Goal: Task Accomplishment & Management: Complete application form

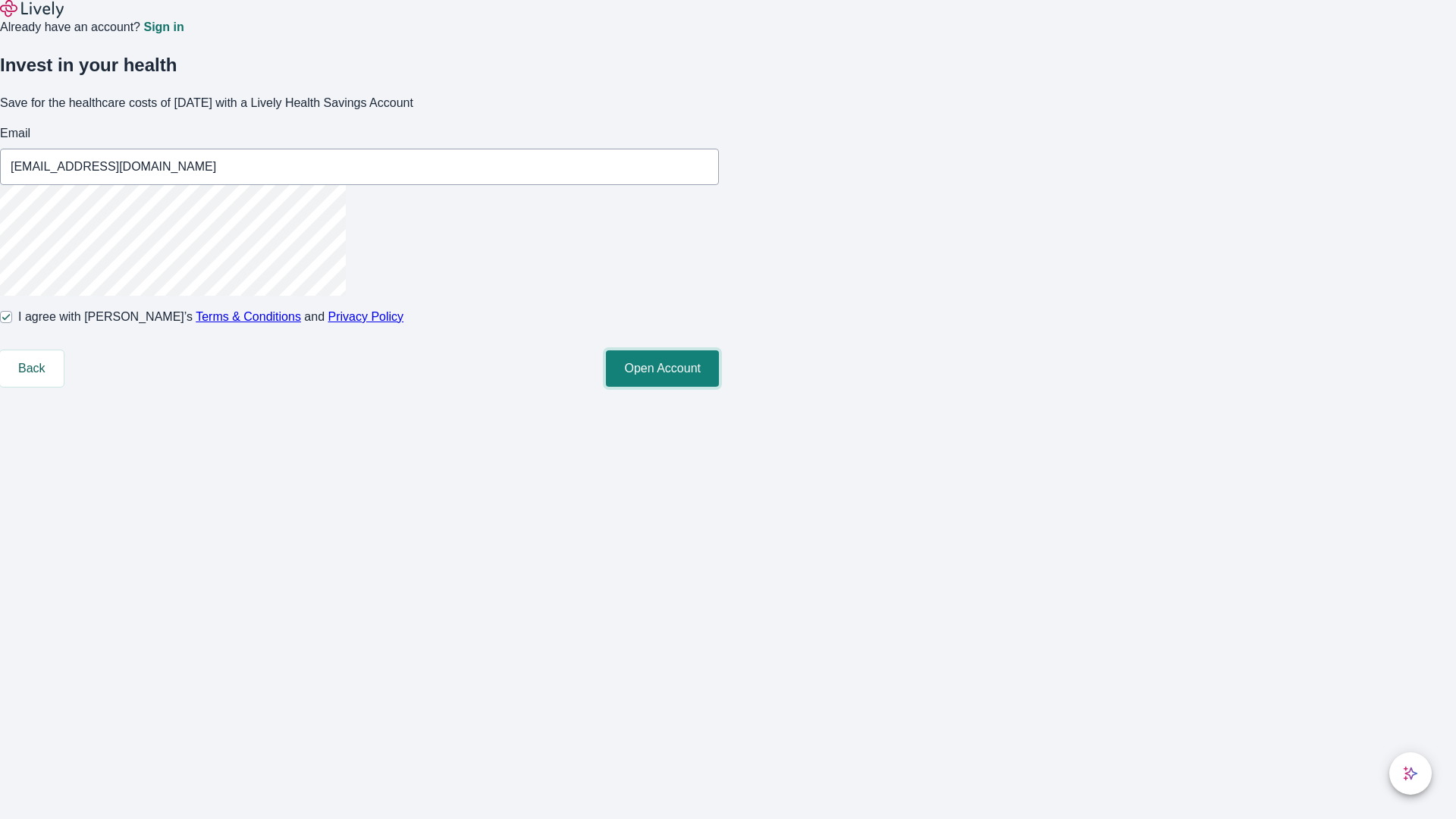
click at [719, 387] on button "Open Account" at bounding box center [662, 368] width 113 height 37
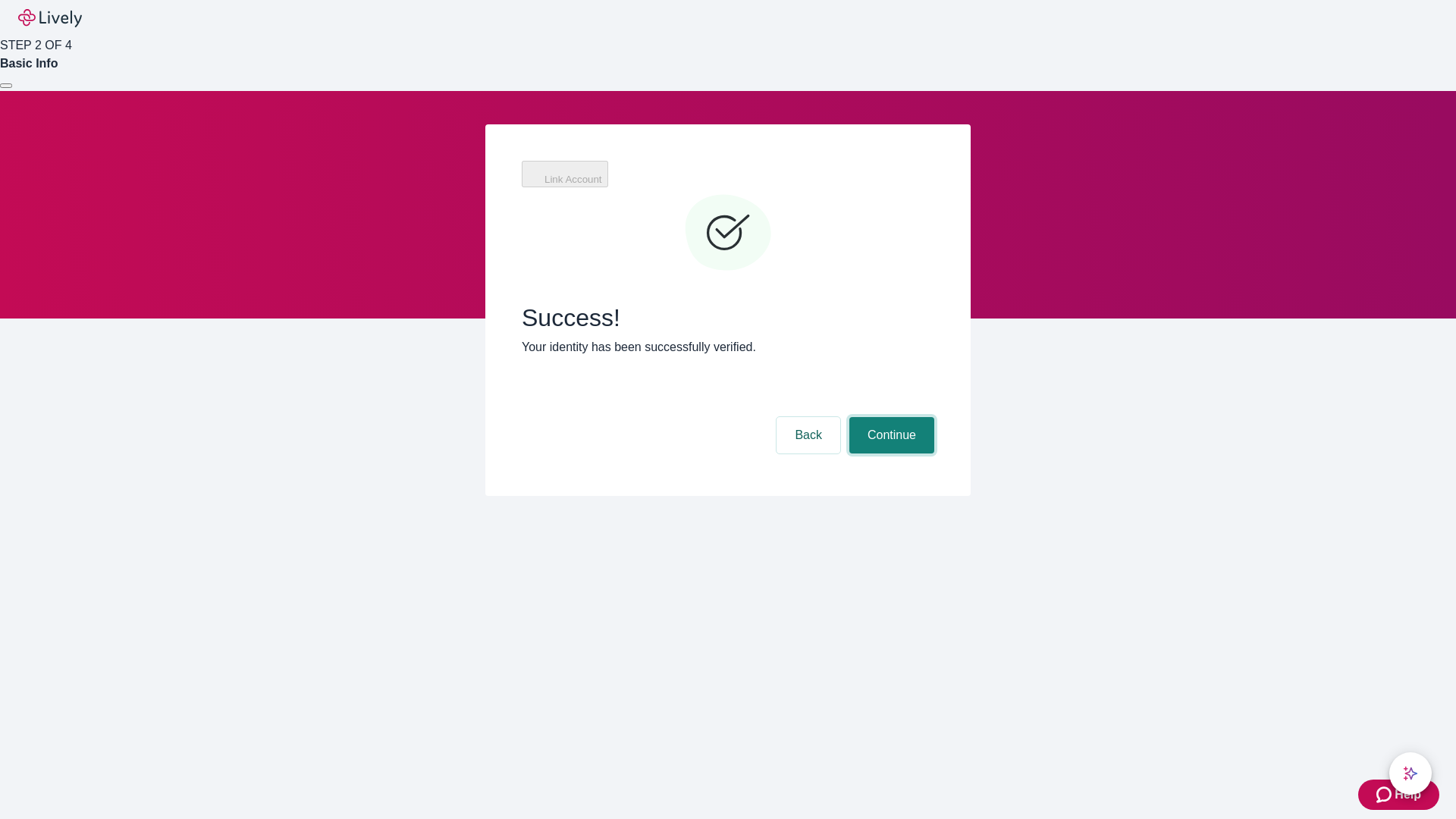
click at [890, 417] on button "Continue" at bounding box center [892, 435] width 85 height 37
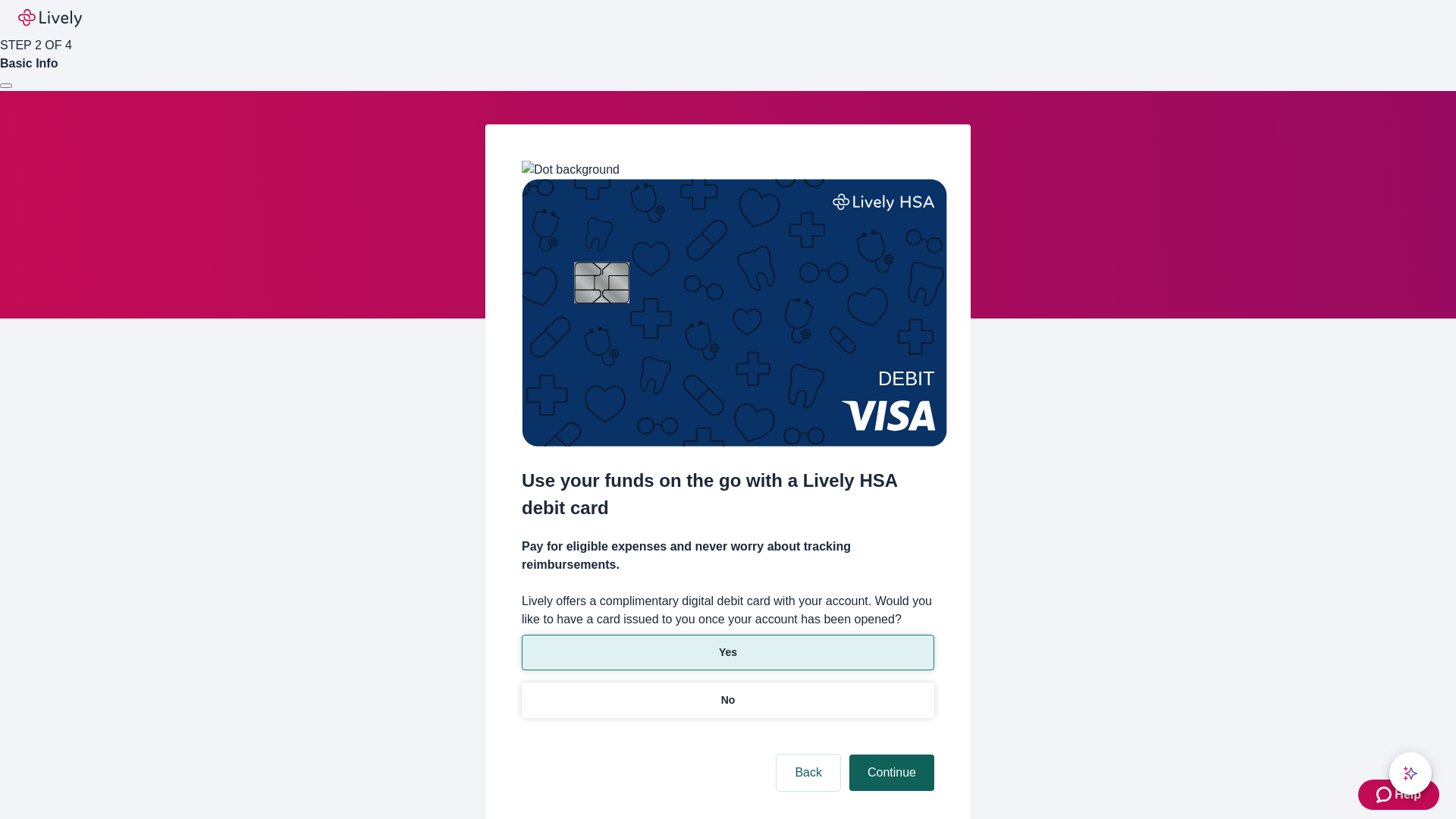
click at [727, 644] on p "Yes" at bounding box center [727, 652] width 18 height 16
click at [890, 754] on button "Continue" at bounding box center [892, 772] width 85 height 37
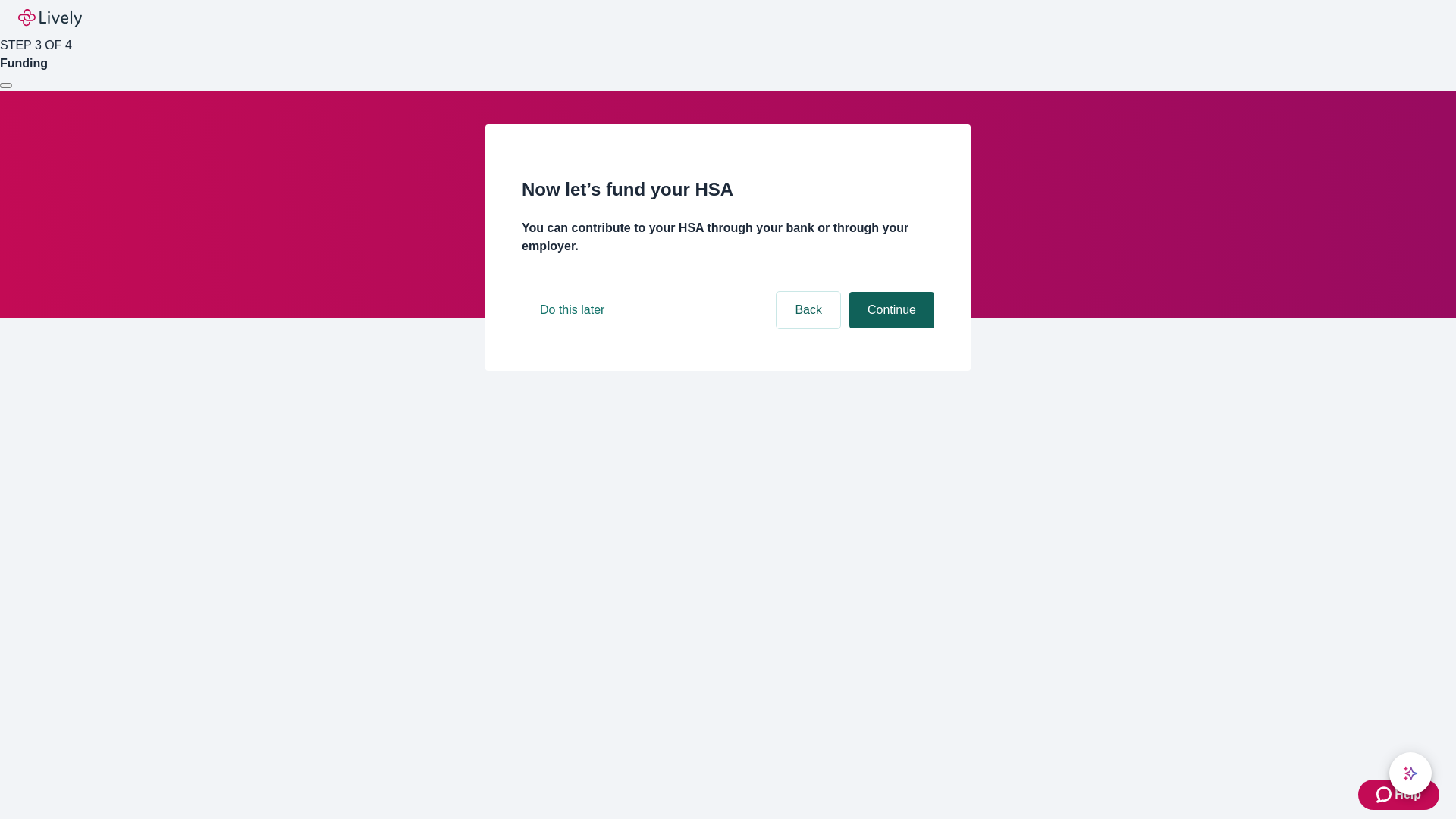
click at [890, 328] on button "Continue" at bounding box center [892, 310] width 85 height 37
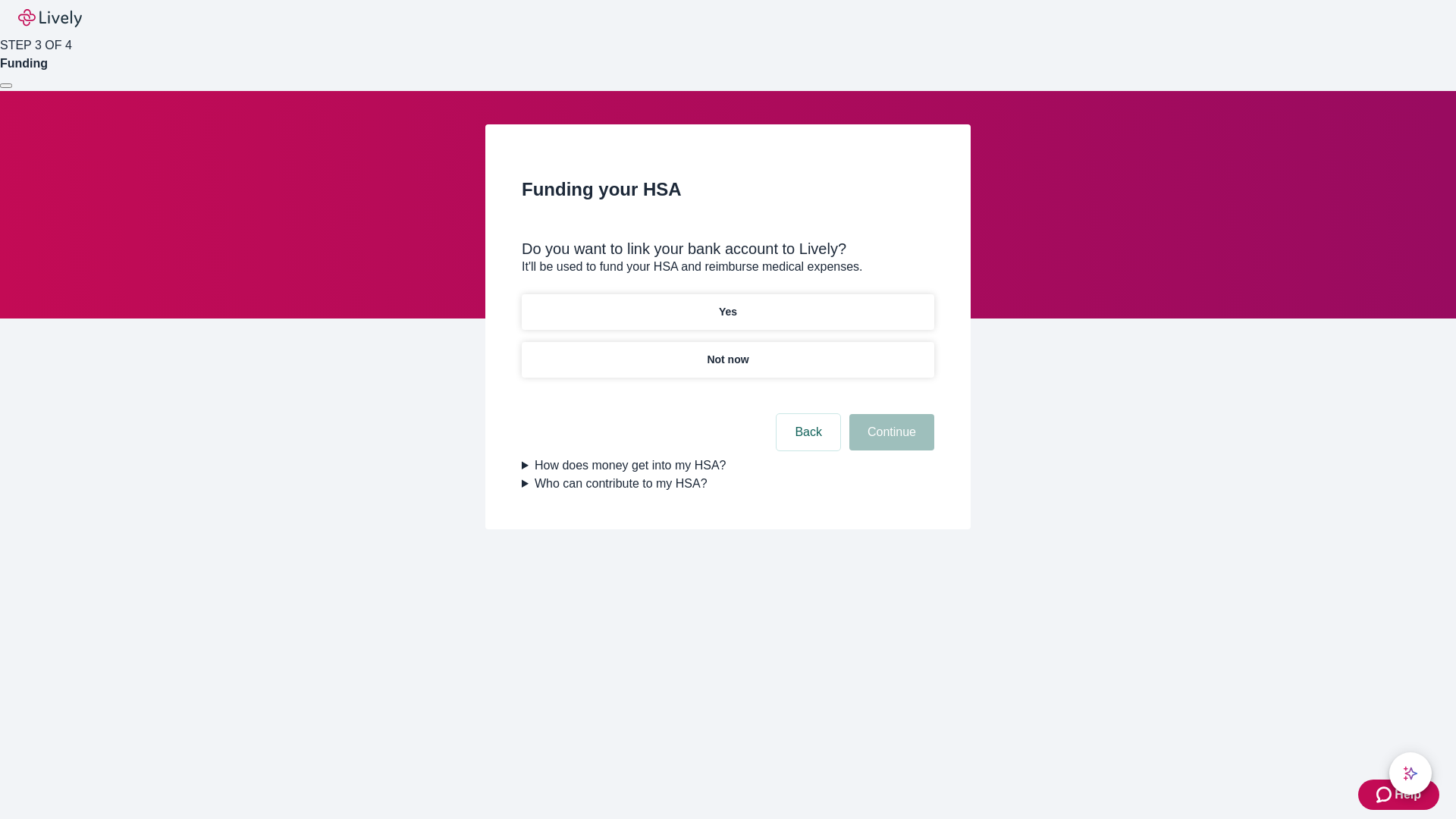
click at [727, 352] on p "Not now" at bounding box center [727, 360] width 41 height 16
click at [890, 441] on button "Continue" at bounding box center [892, 432] width 85 height 37
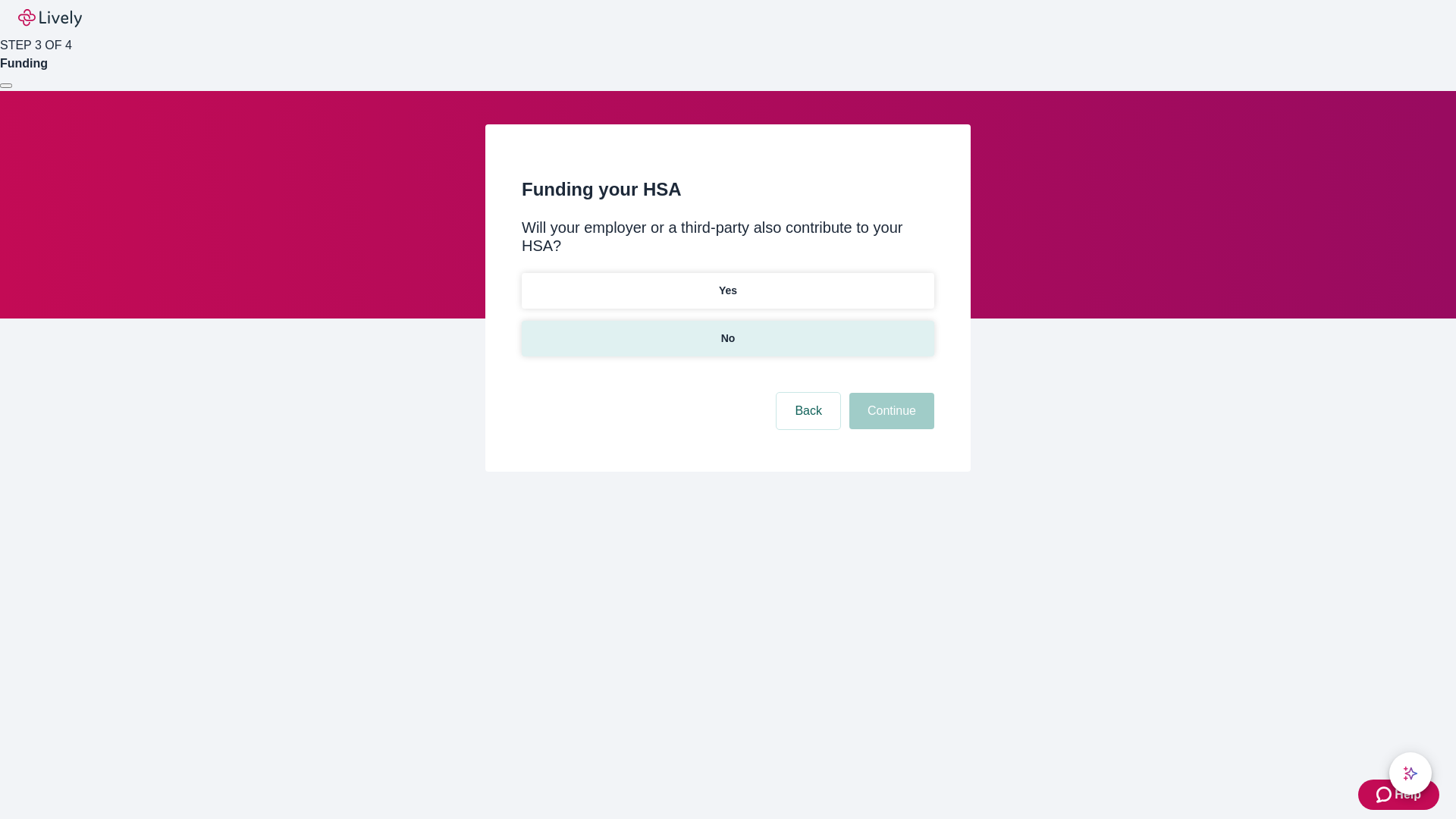
click at [727, 331] on p "No" at bounding box center [728, 339] width 14 height 16
click at [890, 392] on button "Continue" at bounding box center [892, 410] width 85 height 37
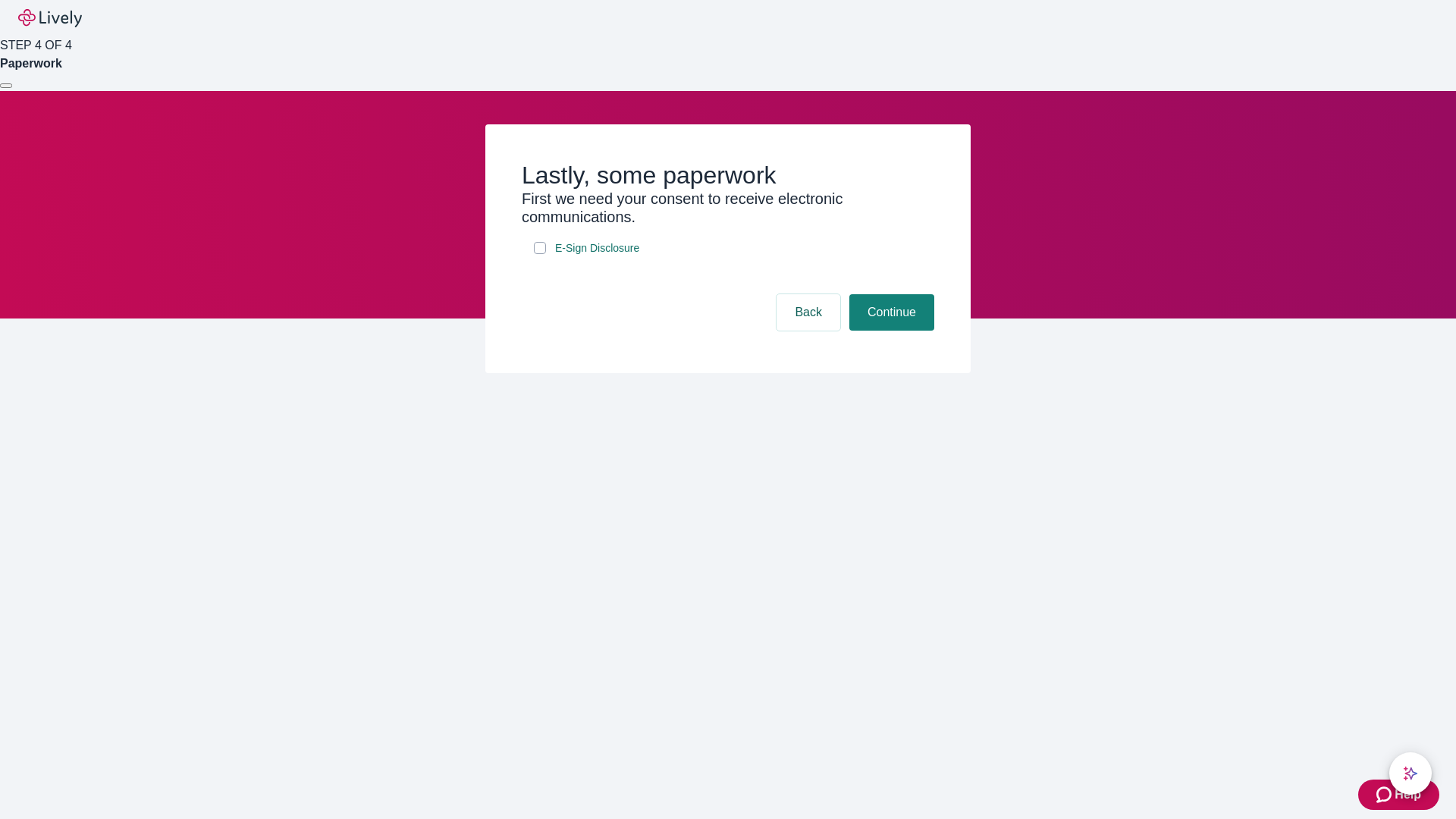
click at [540, 254] on input "E-Sign Disclosure" at bounding box center [540, 248] width 12 height 12
checkbox input "true"
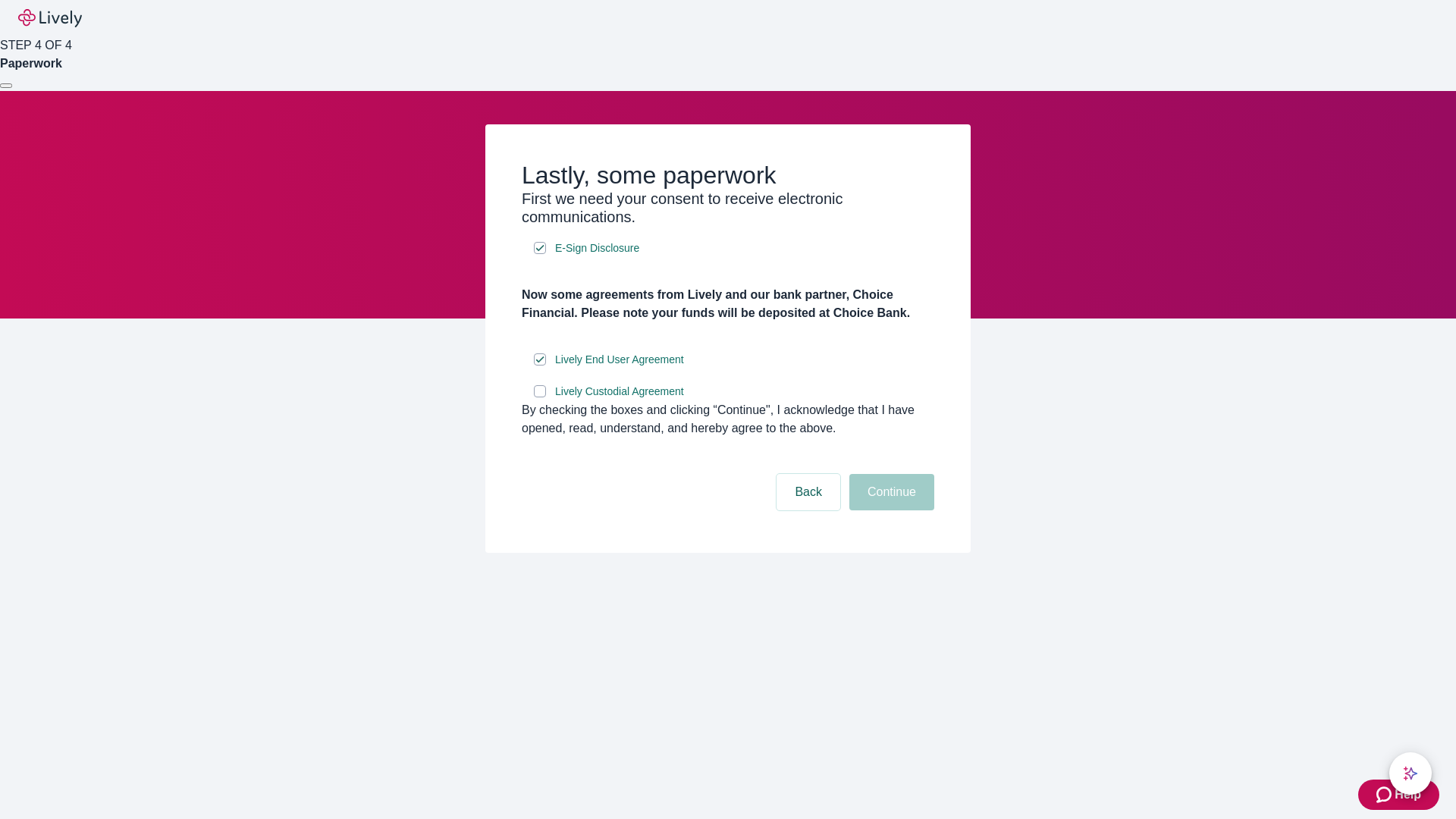
click at [540, 397] on input "Lively Custodial Agreement" at bounding box center [540, 392] width 12 height 12
checkbox input "true"
click at [890, 510] on button "Continue" at bounding box center [892, 491] width 85 height 37
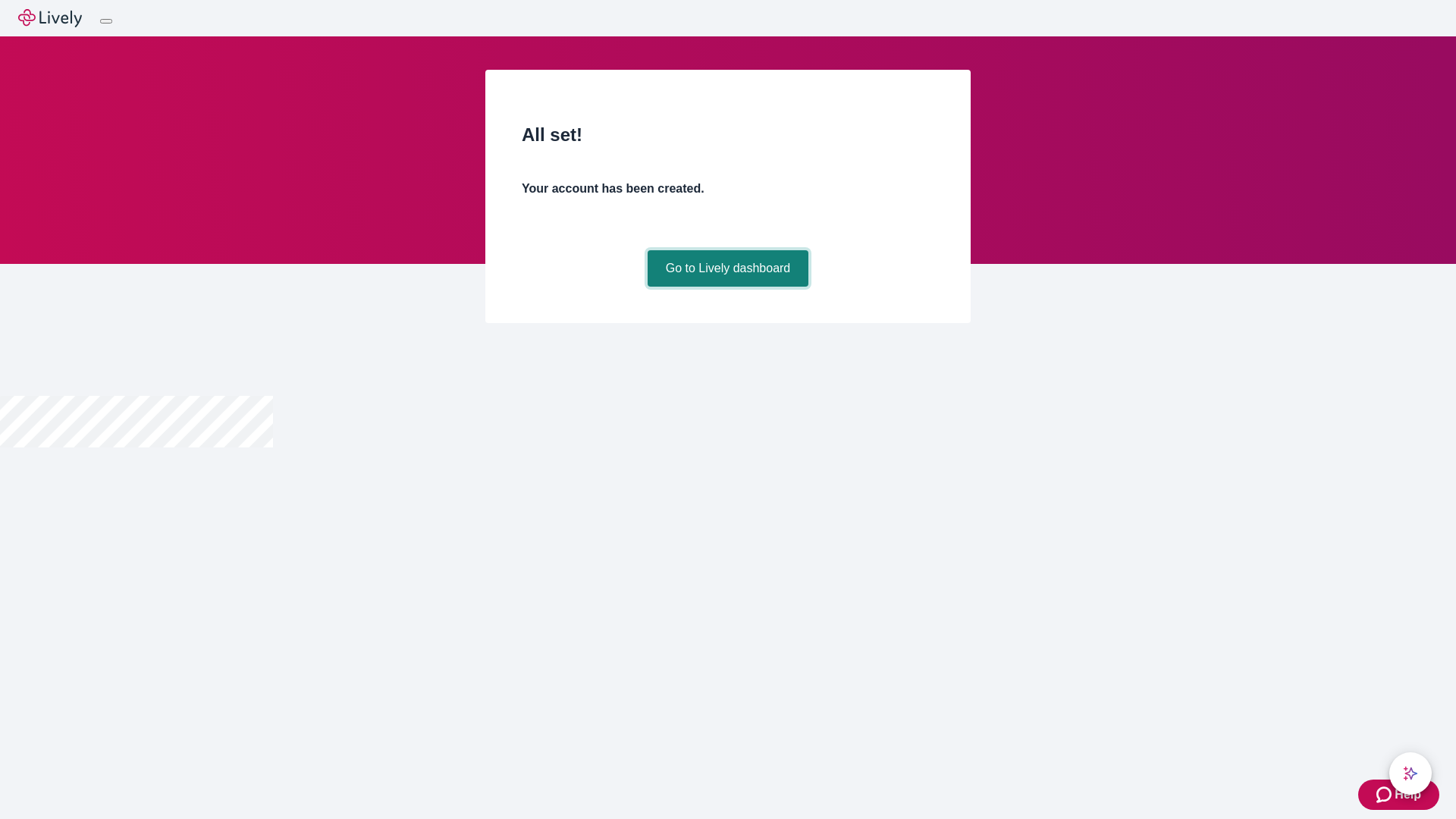
click at [727, 286] on link "Go to Lively dashboard" at bounding box center [728, 268] width 162 height 37
